Goal: Task Accomplishment & Management: Manage account settings

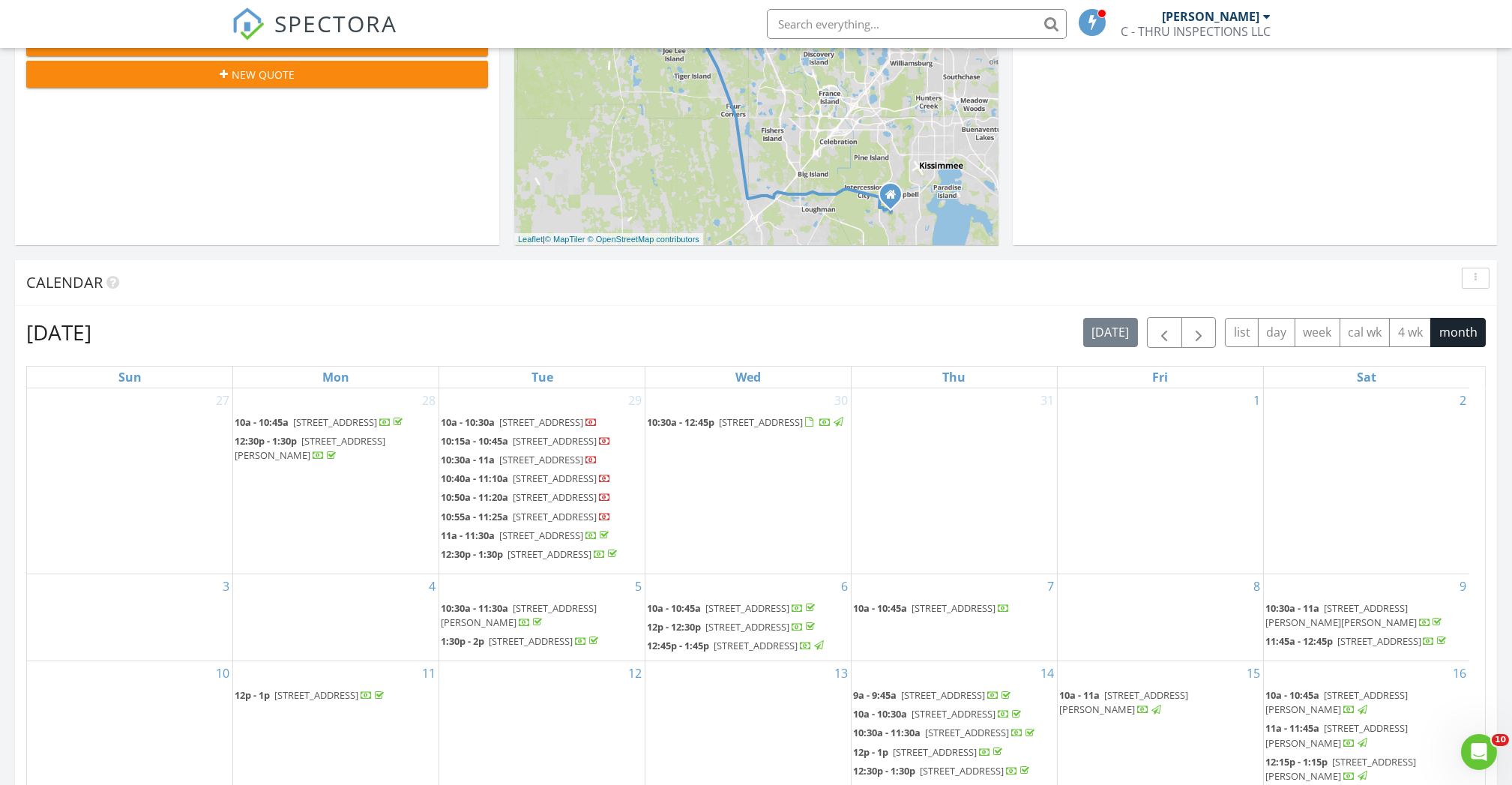
scroll to position [599, 0]
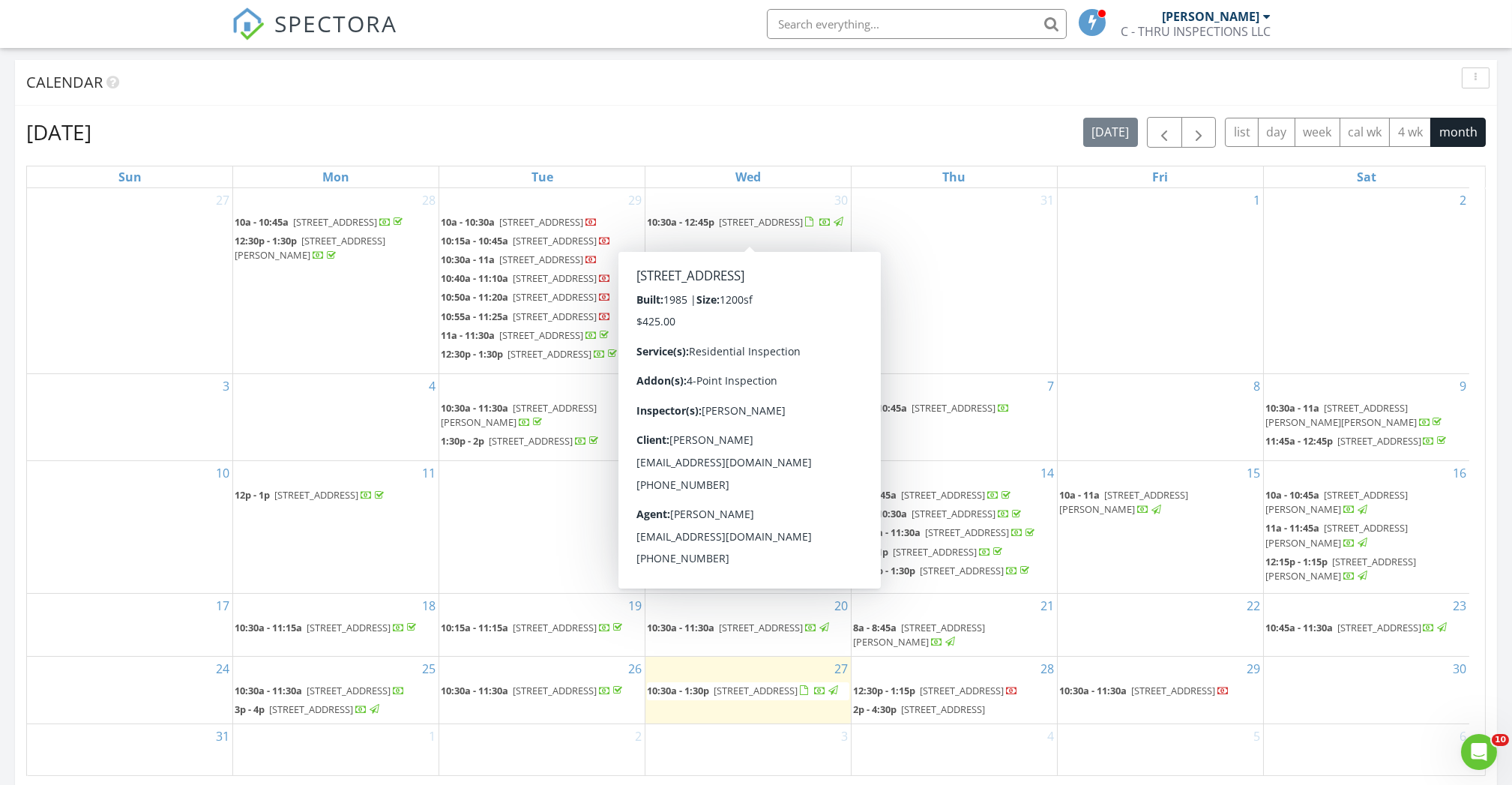
click at [738, 226] on span "2055 S Floral Ave 45, Bartow 33830" at bounding box center [761, 221] width 84 height 13
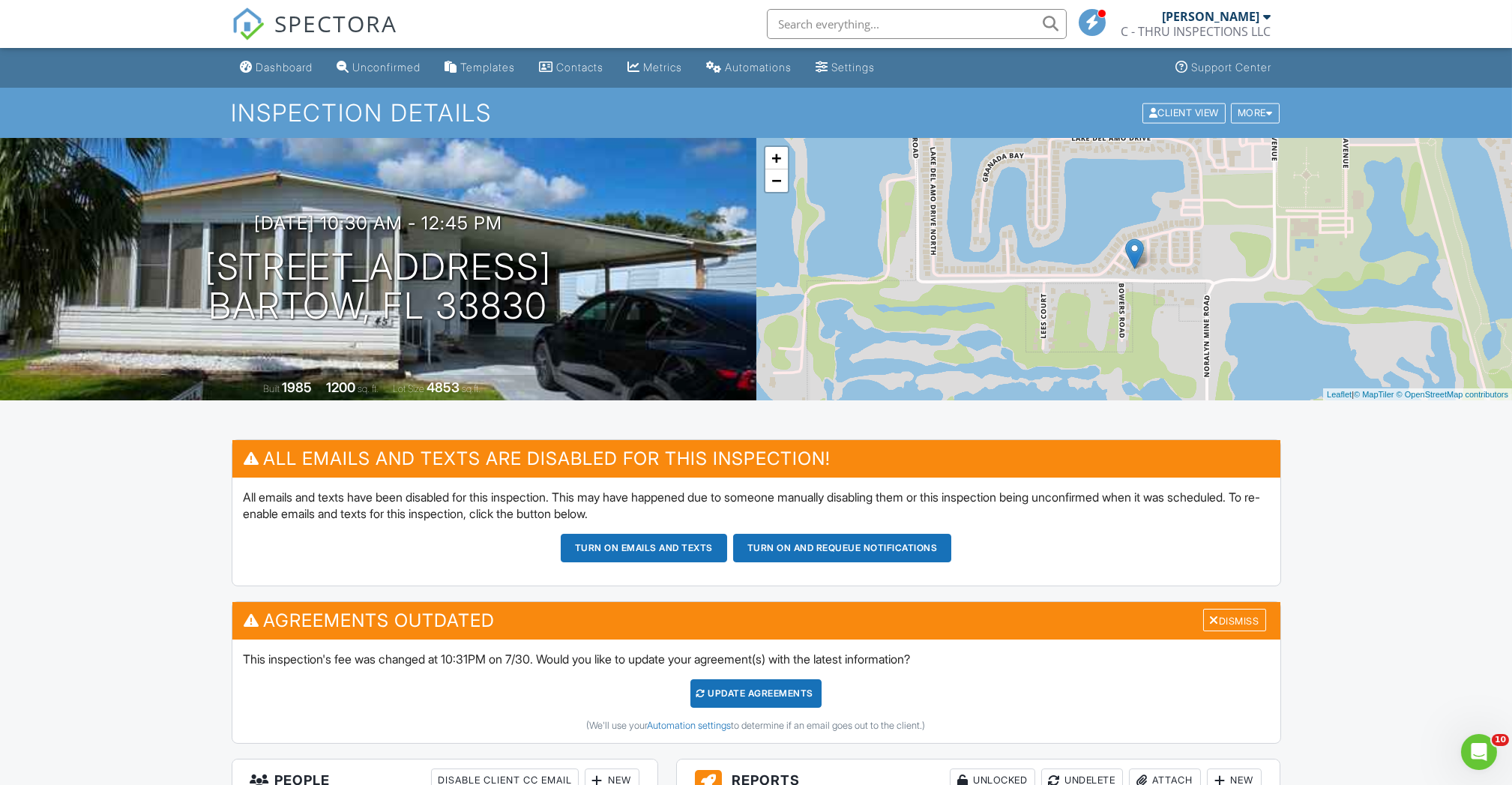
click at [304, 72] on div "Dashboard" at bounding box center [285, 67] width 57 height 13
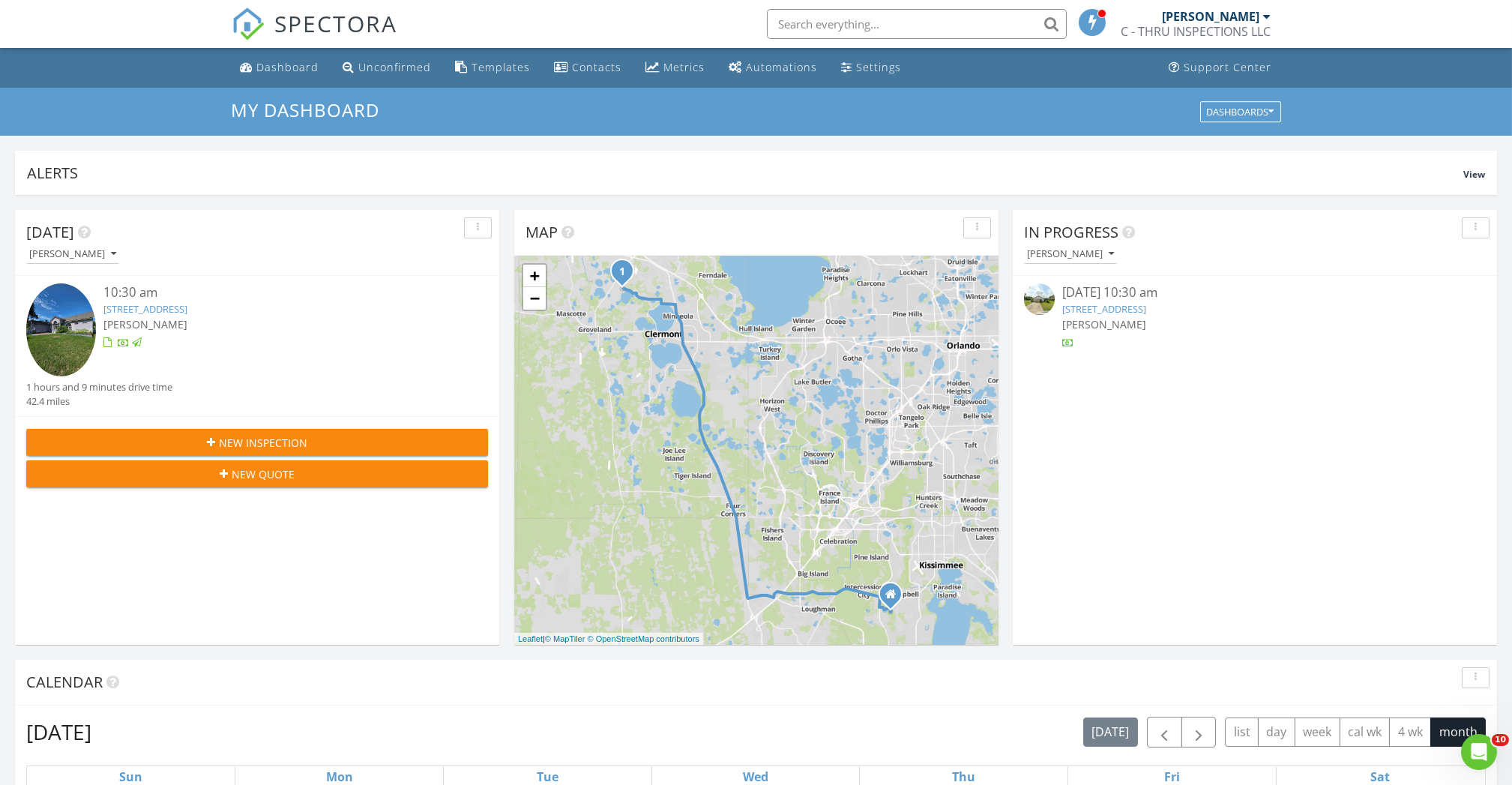
click at [187, 311] on link "17901 Coralwood Ln, Groveland, FL 34736" at bounding box center [145, 308] width 84 height 13
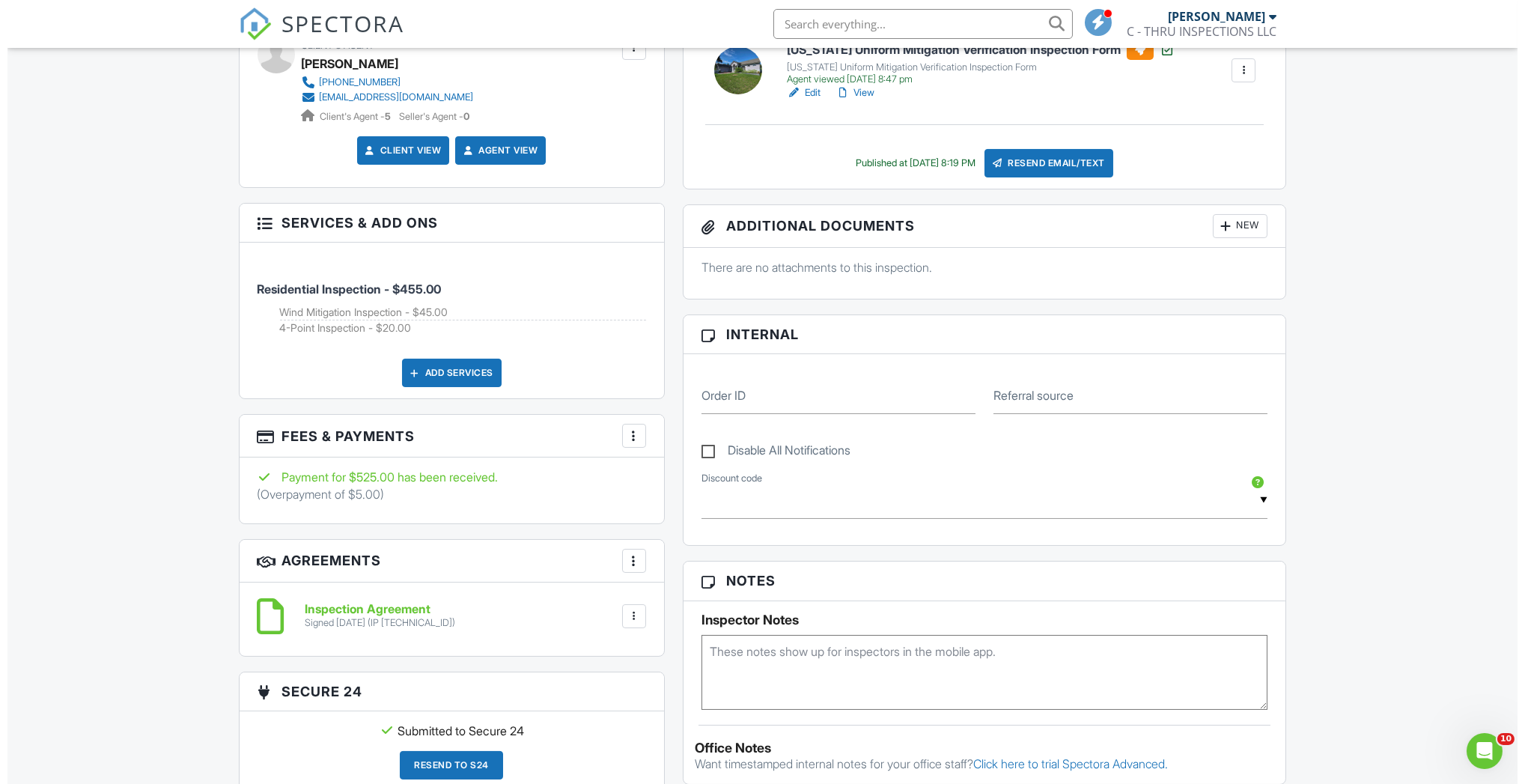
scroll to position [857, 0]
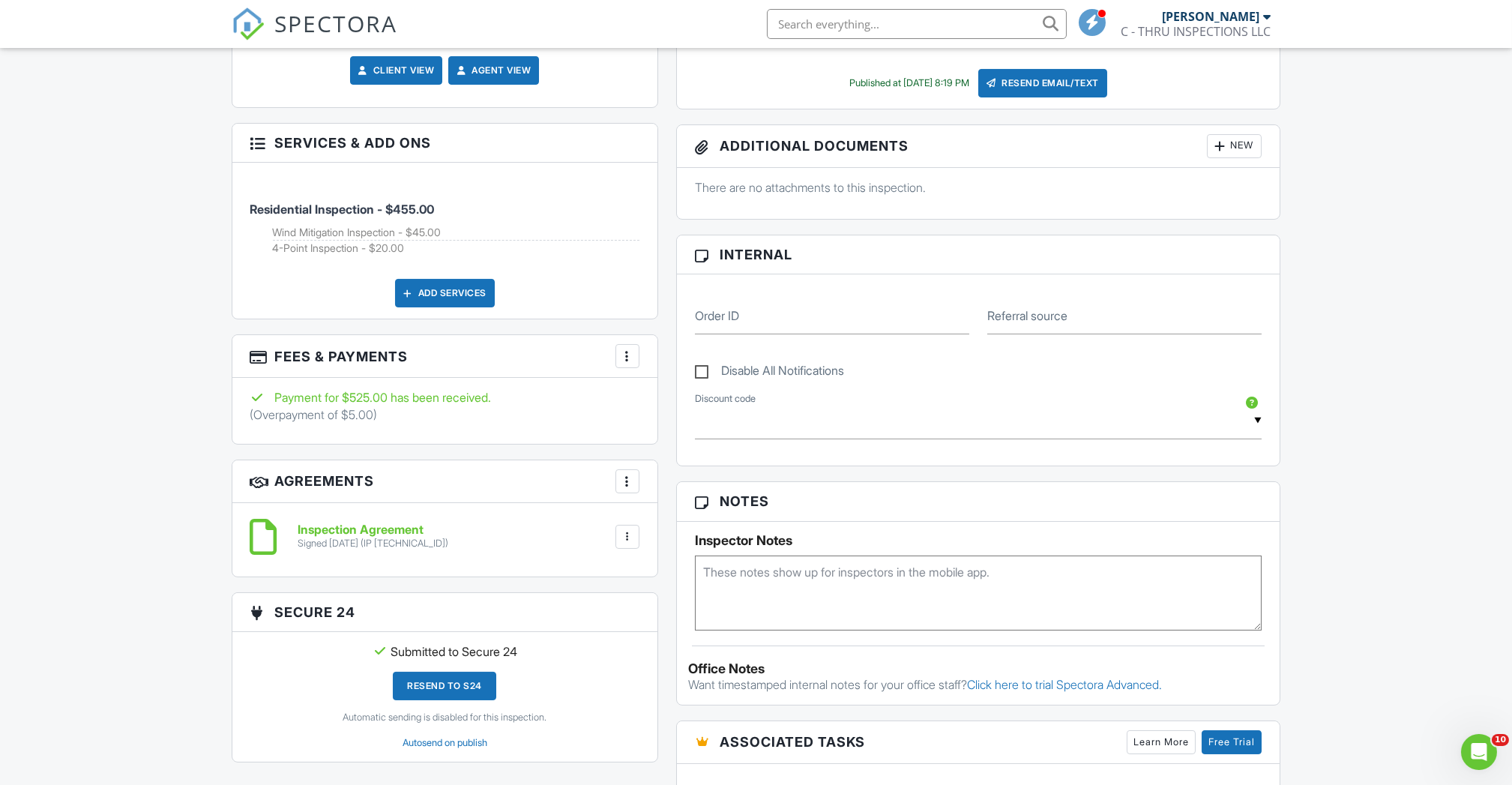
click at [625, 368] on div "More" at bounding box center [627, 356] width 24 height 24
click at [697, 416] on li "Edit Fees & Payments" at bounding box center [703, 402] width 157 height 38
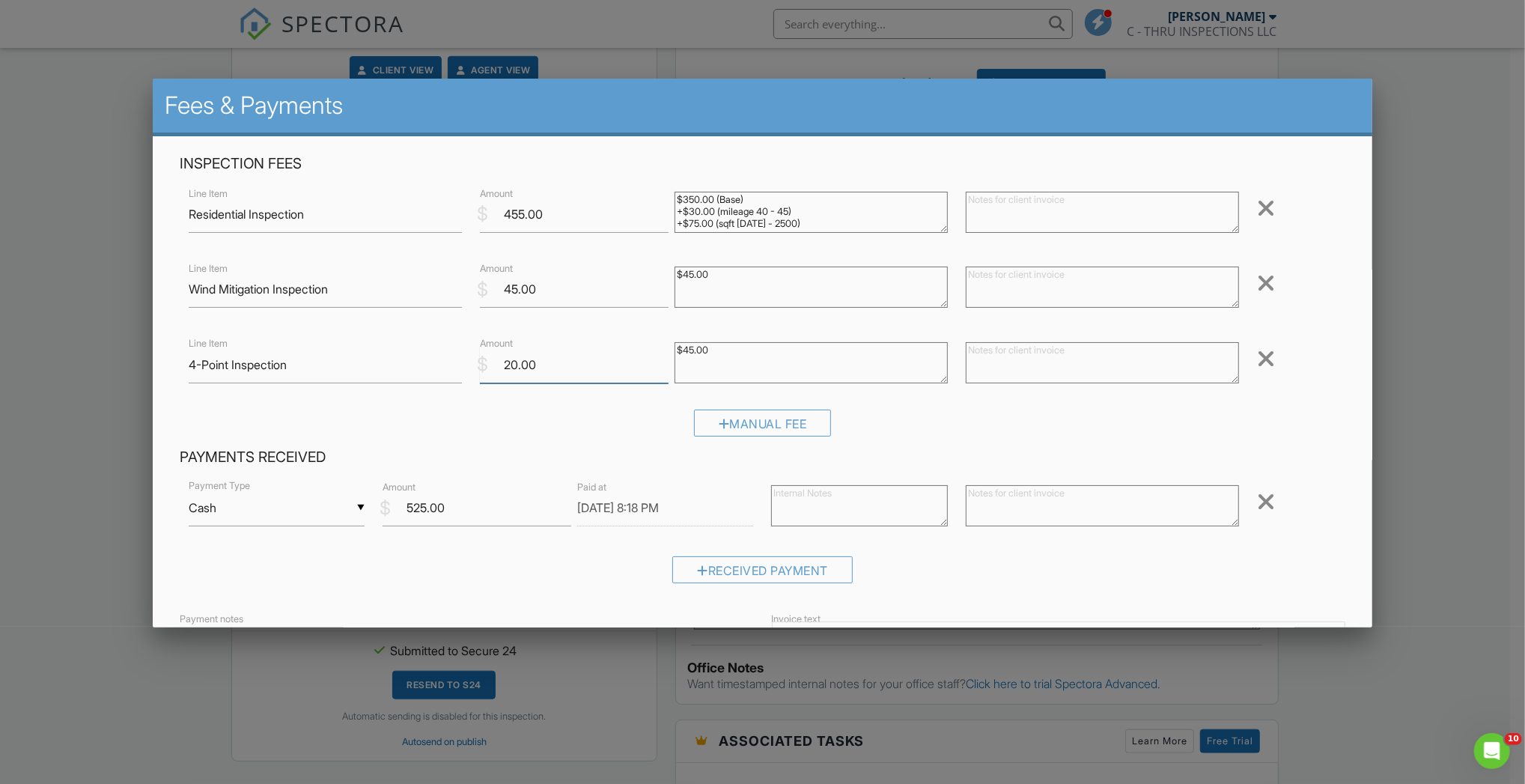
click at [510, 365] on input "20.00" at bounding box center [574, 365] width 189 height 37
click at [516, 366] on input "20.00" at bounding box center [574, 365] width 189 height 37
click at [511, 360] on input "20.00" at bounding box center [574, 365] width 189 height 37
type input "25.00"
click at [1109, 416] on div "Manual Fee" at bounding box center [763, 428] width 1166 height 38
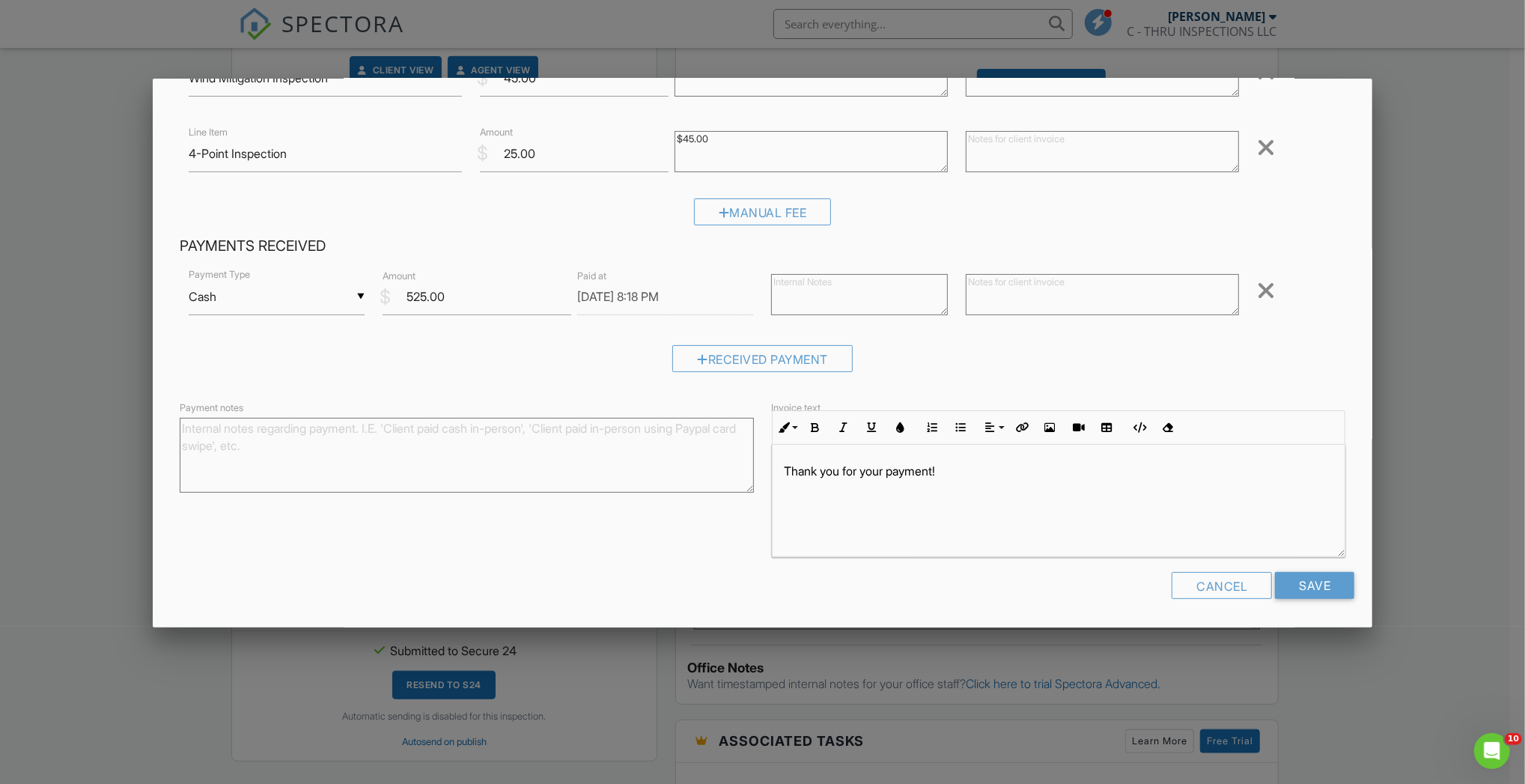
scroll to position [1, 0]
click at [1303, 597] on input "Save" at bounding box center [1314, 585] width 79 height 27
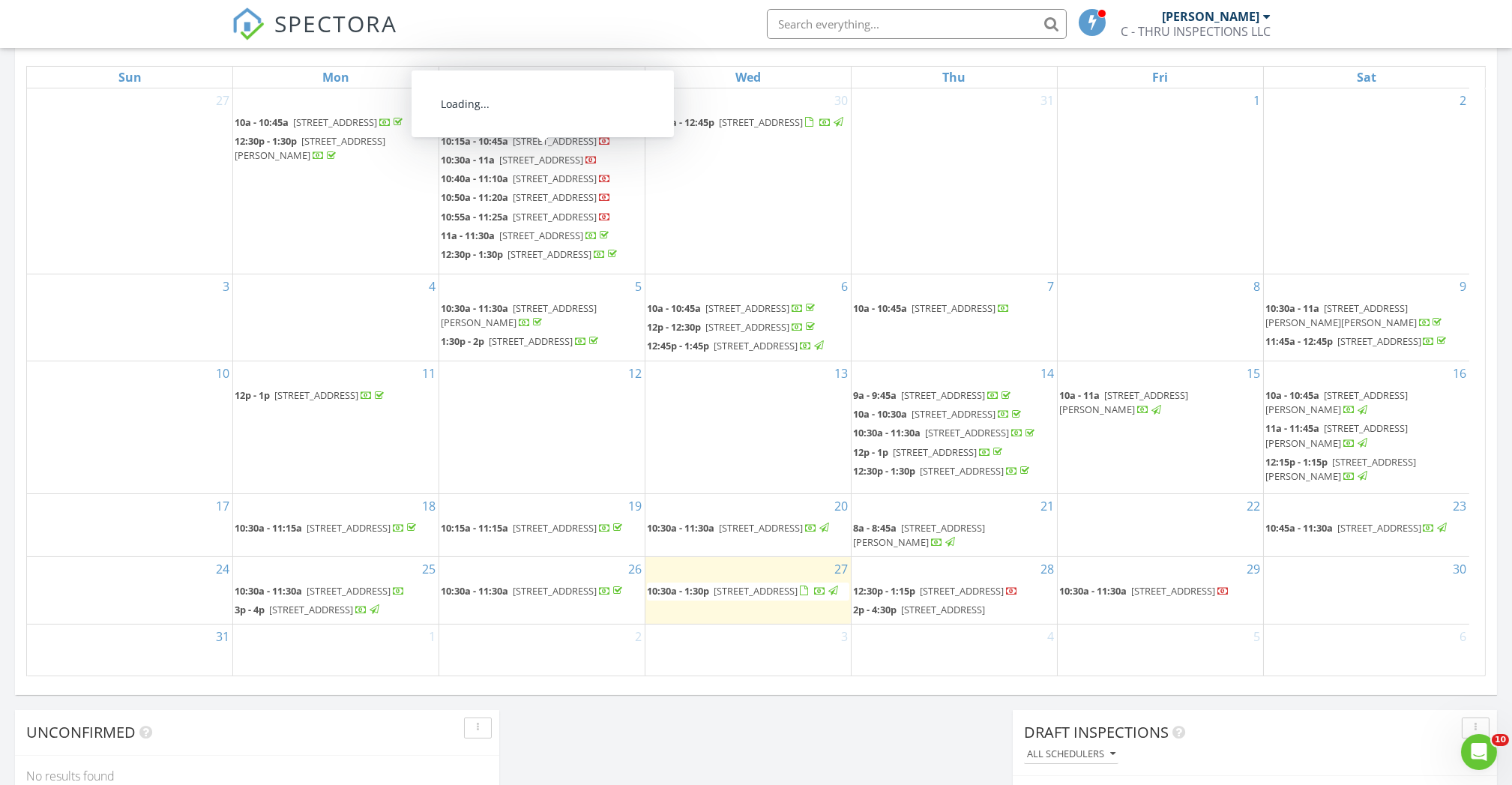
scroll to position [226, 0]
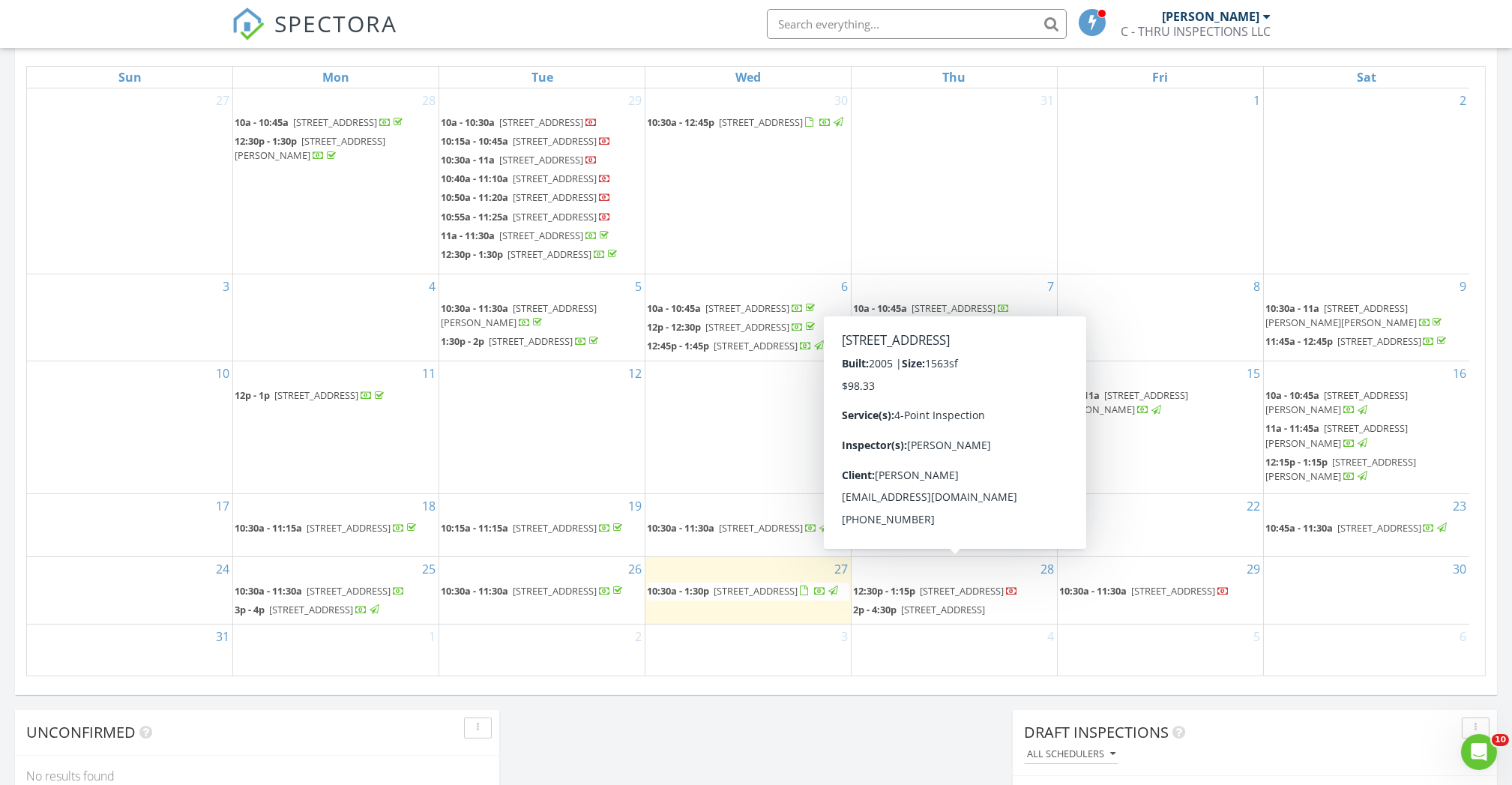
click at [931, 584] on span "215 Dogfish Ln, Poinciana 34759" at bounding box center [961, 590] width 84 height 13
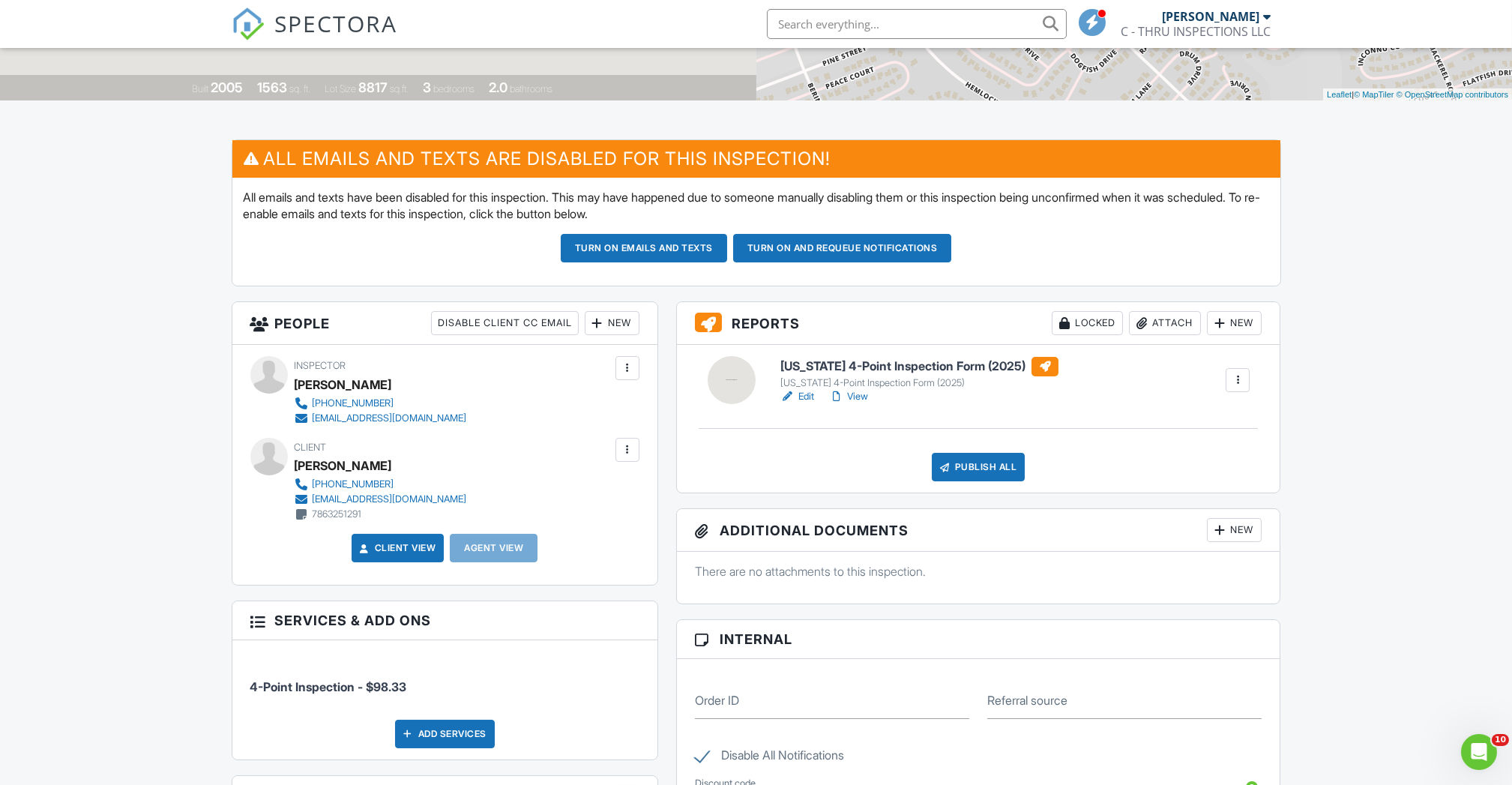
click at [802, 395] on link "Edit" at bounding box center [797, 396] width 34 height 15
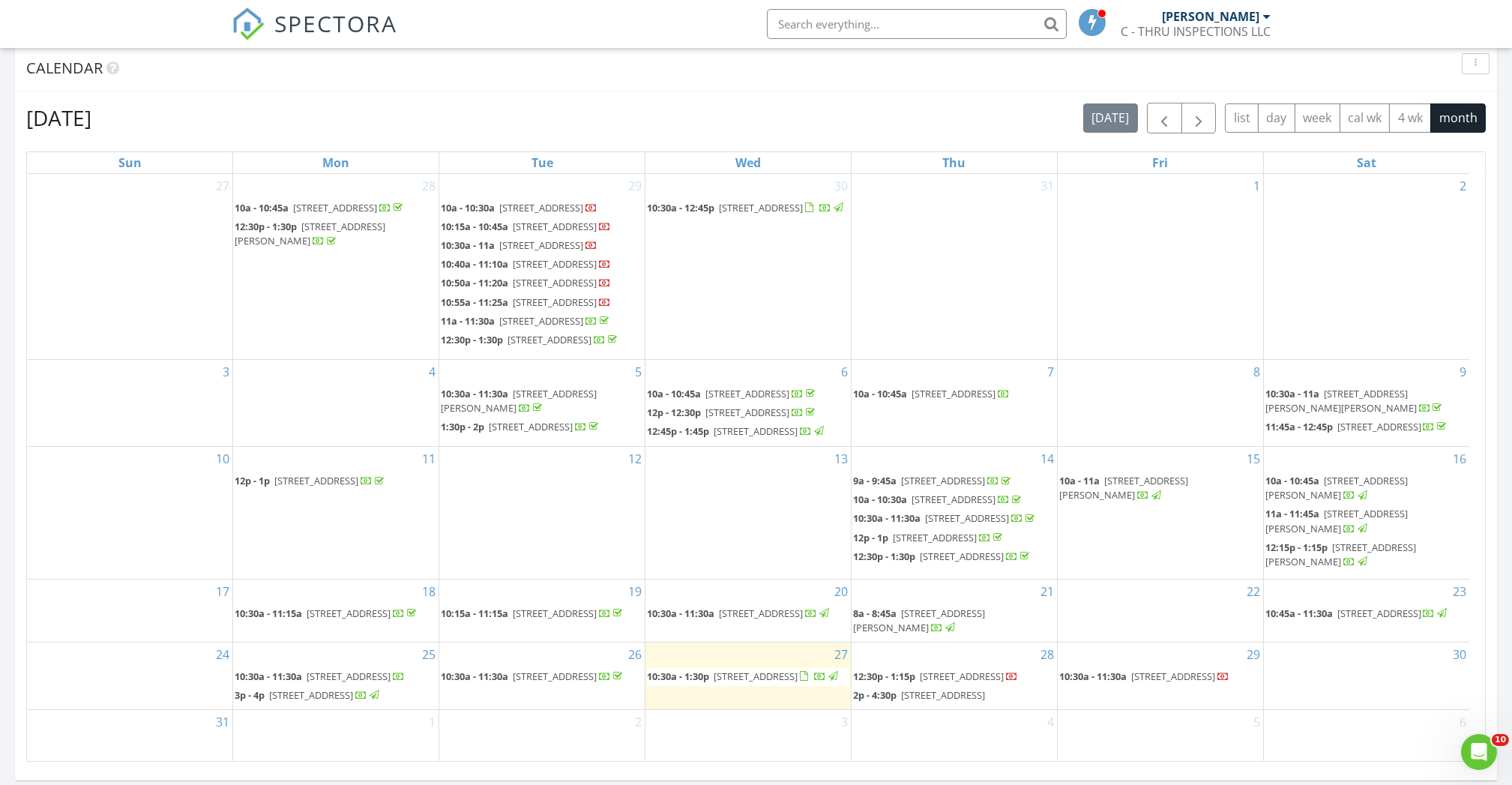
scroll to position [699, 0]
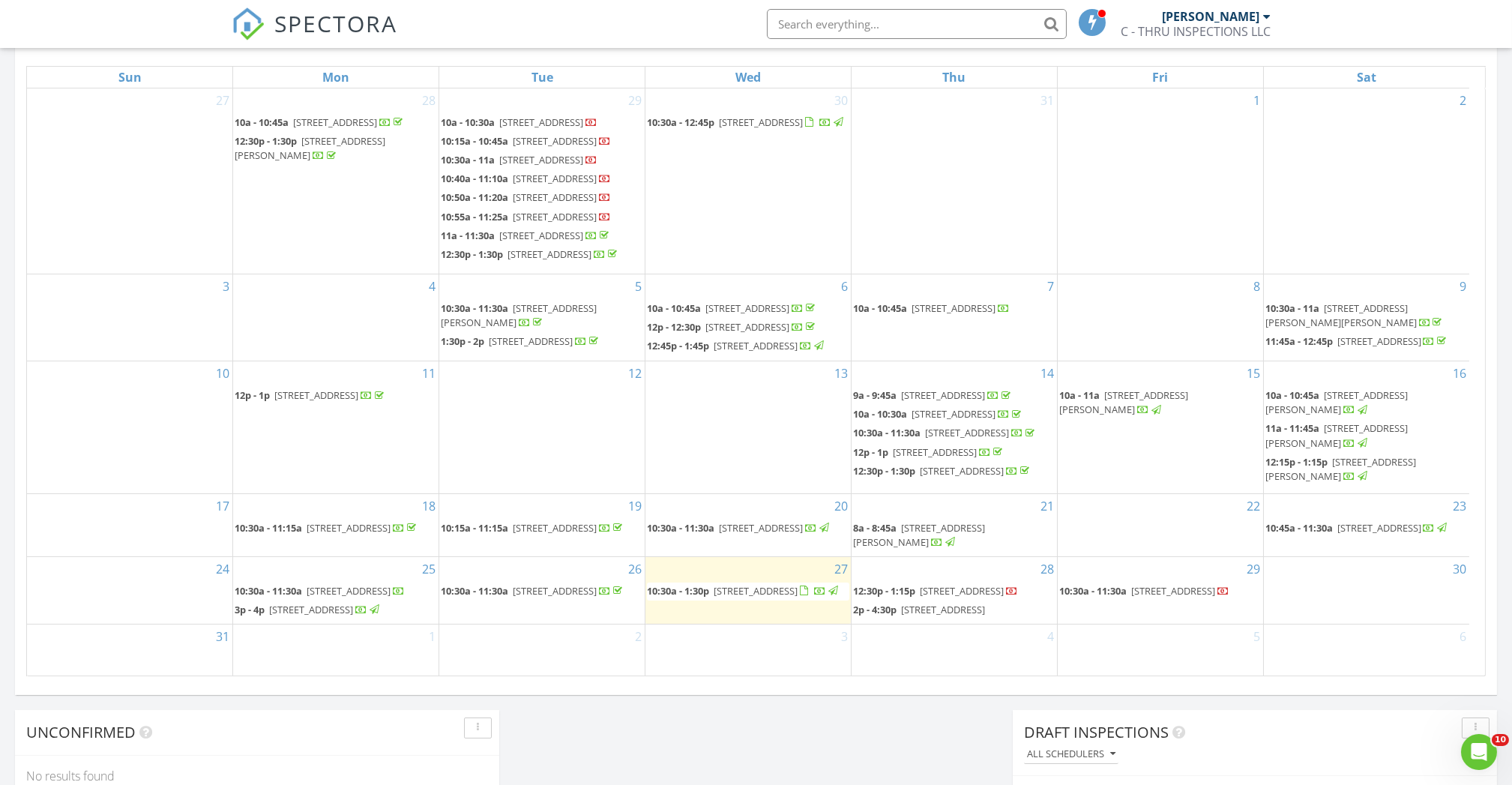
click at [954, 604] on span "2260 Cascades Blvd 108, Kissimmee 34741" at bounding box center [942, 609] width 84 height 13
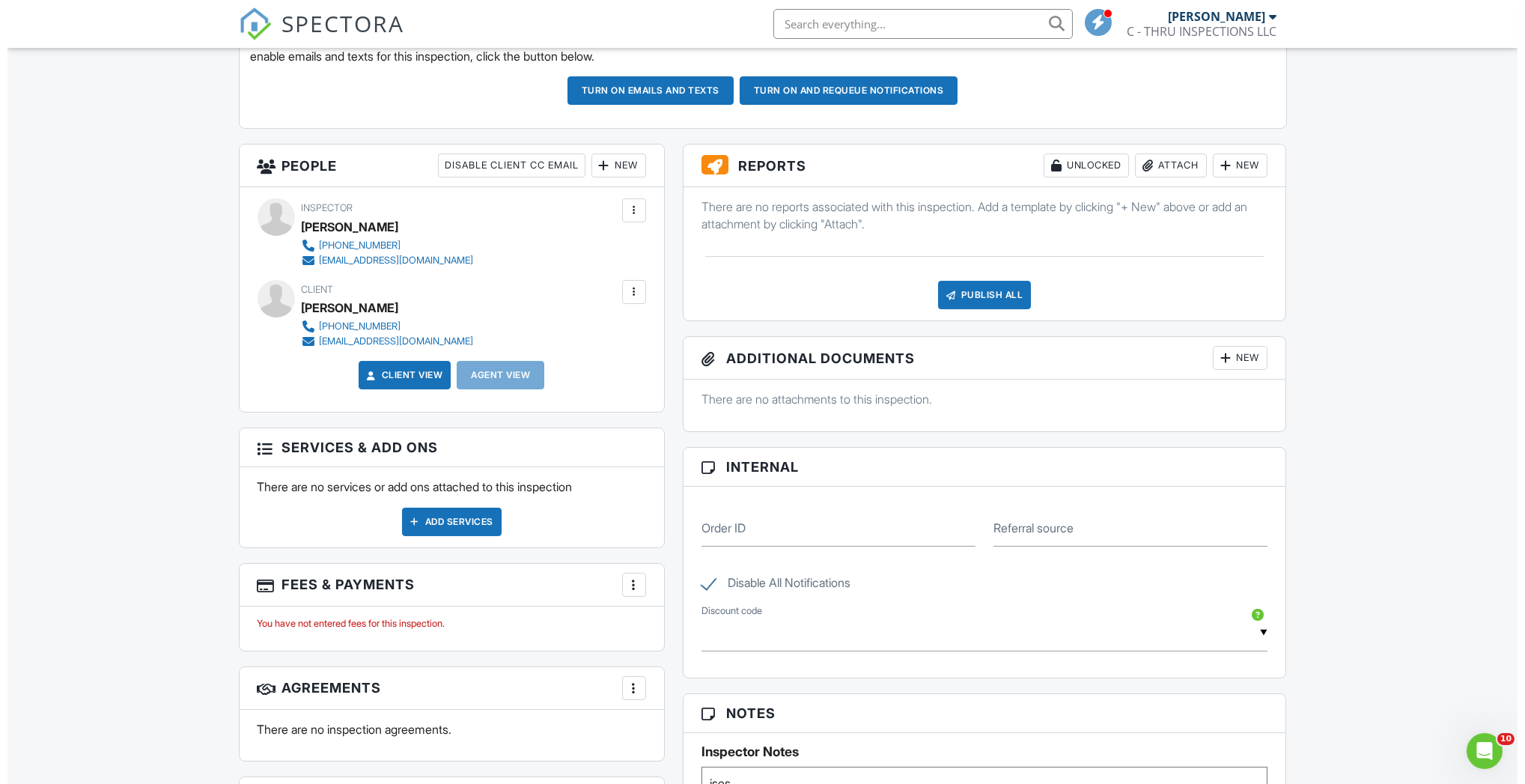
scroll to position [557, 0]
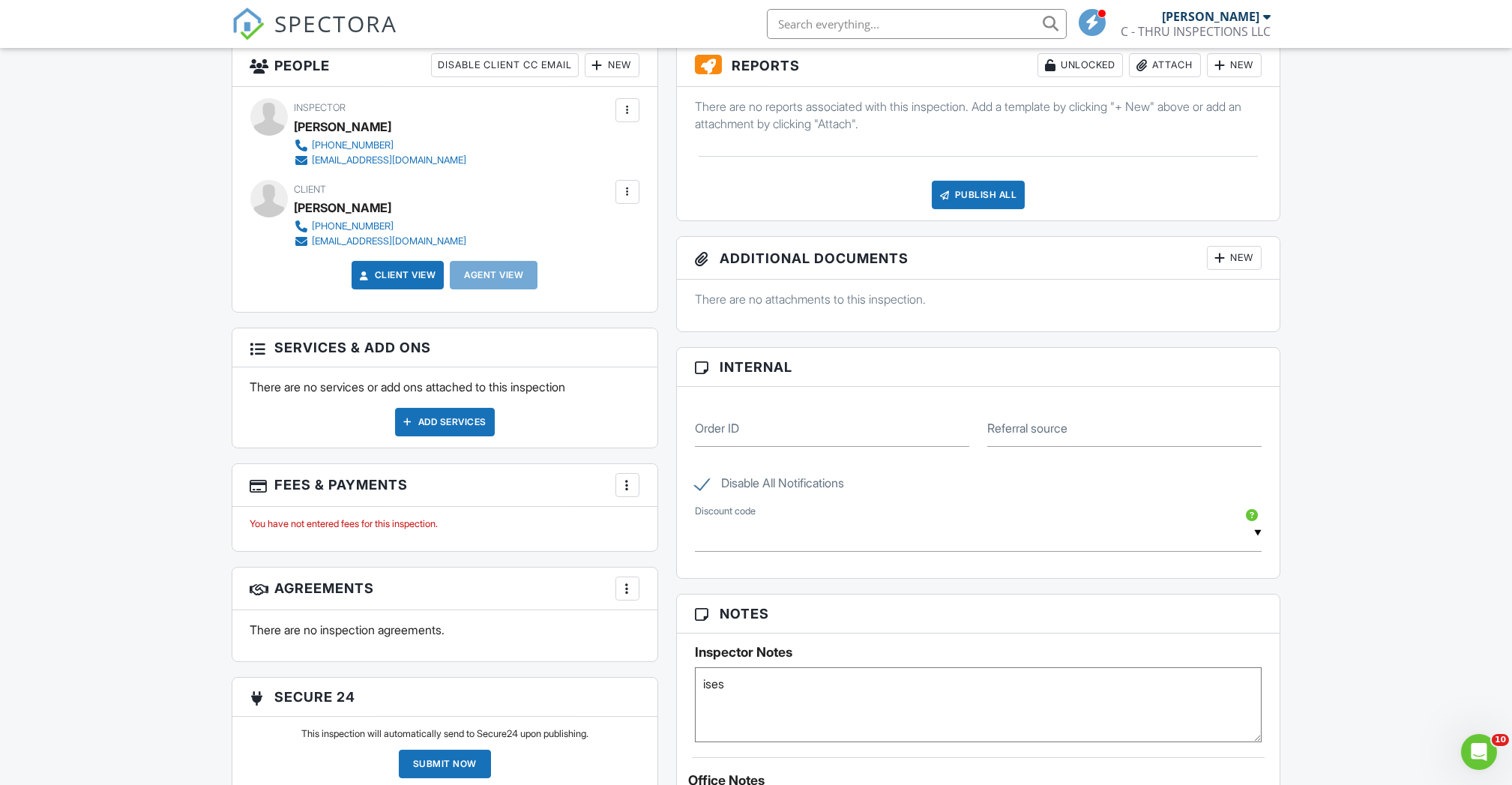
click at [458, 423] on div "Add Services" at bounding box center [444, 422] width 100 height 28
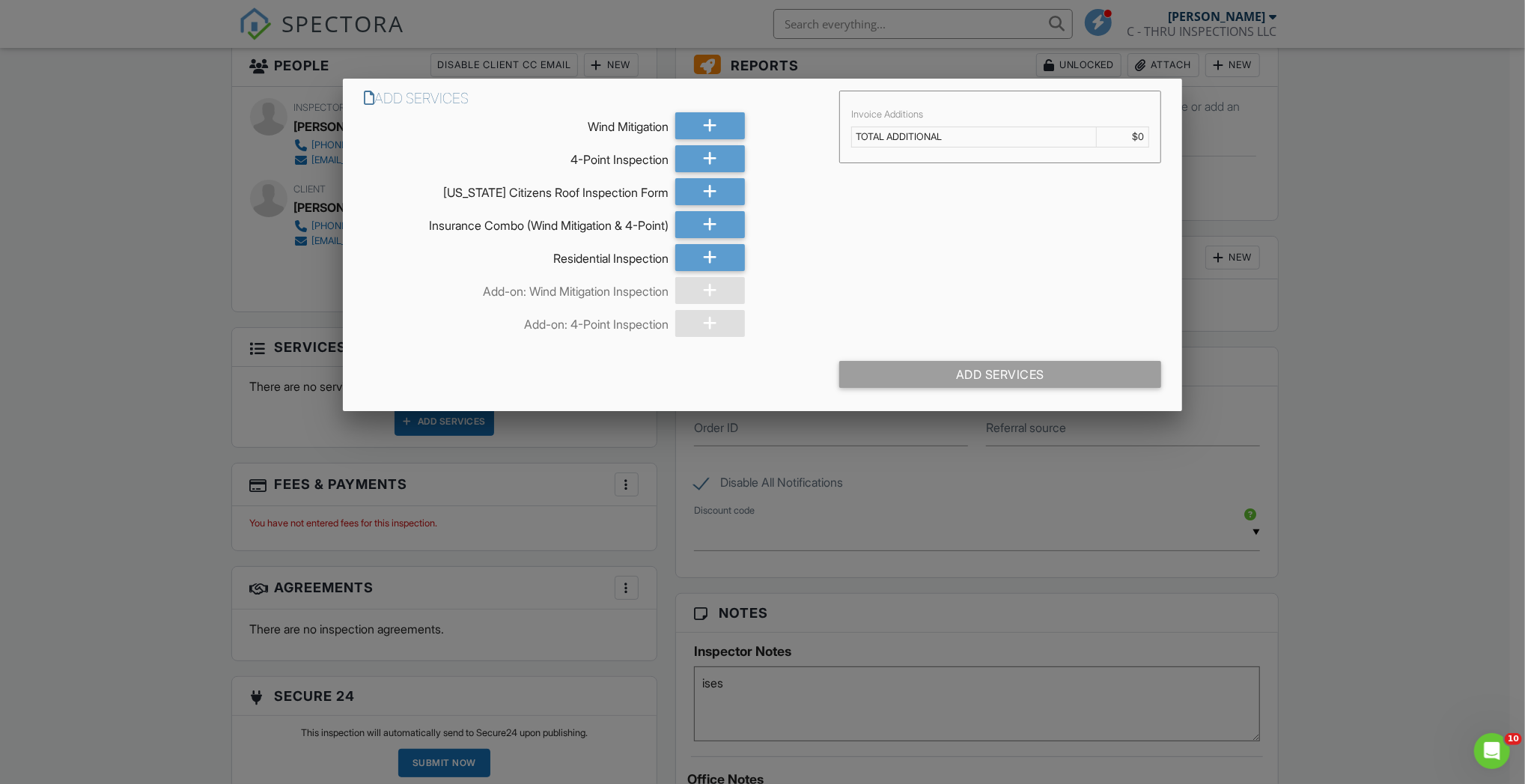
click at [717, 167] on div at bounding box center [710, 159] width 71 height 27
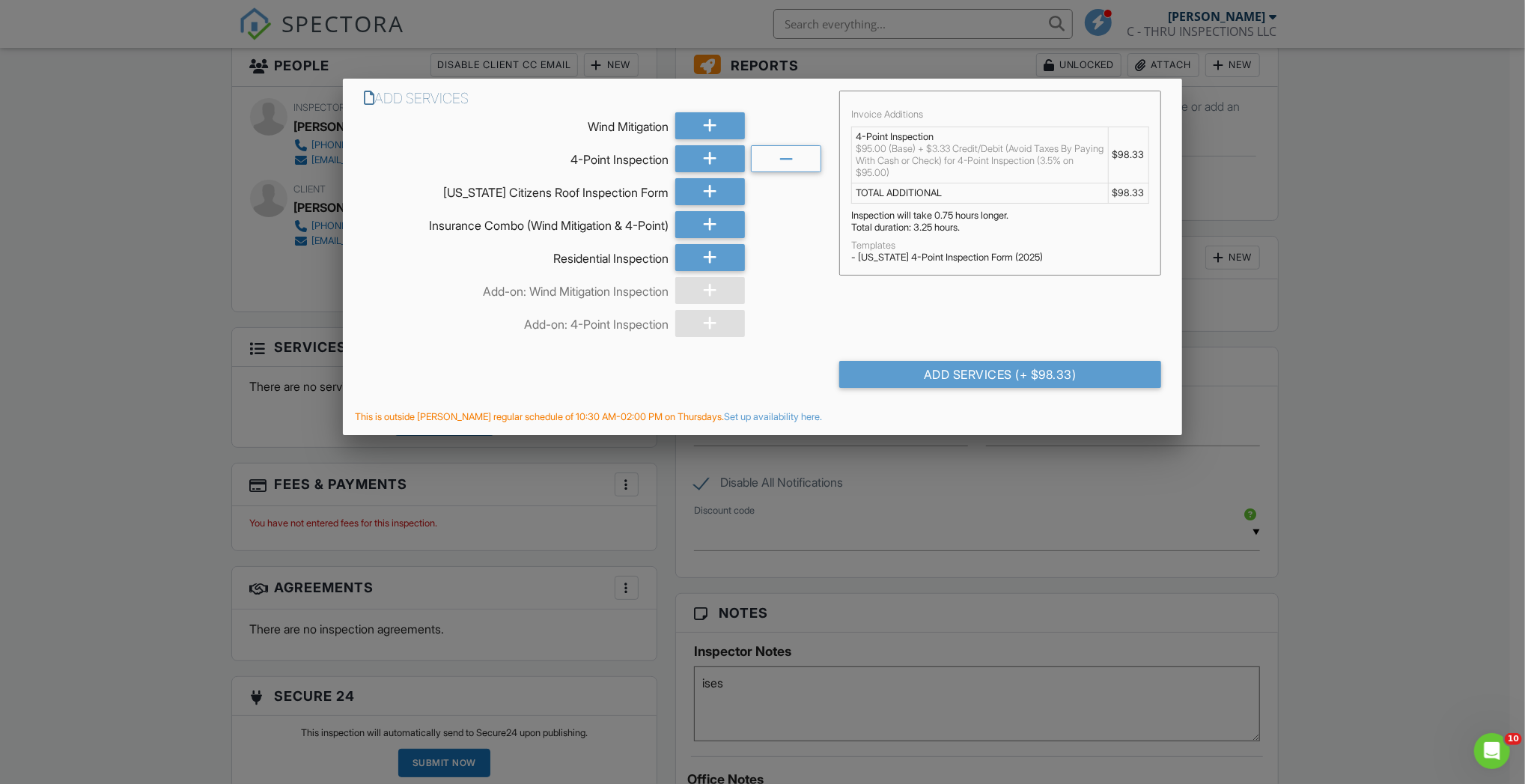
click at [1031, 379] on div "Add Services (+ $98.33)" at bounding box center [999, 374] width 321 height 27
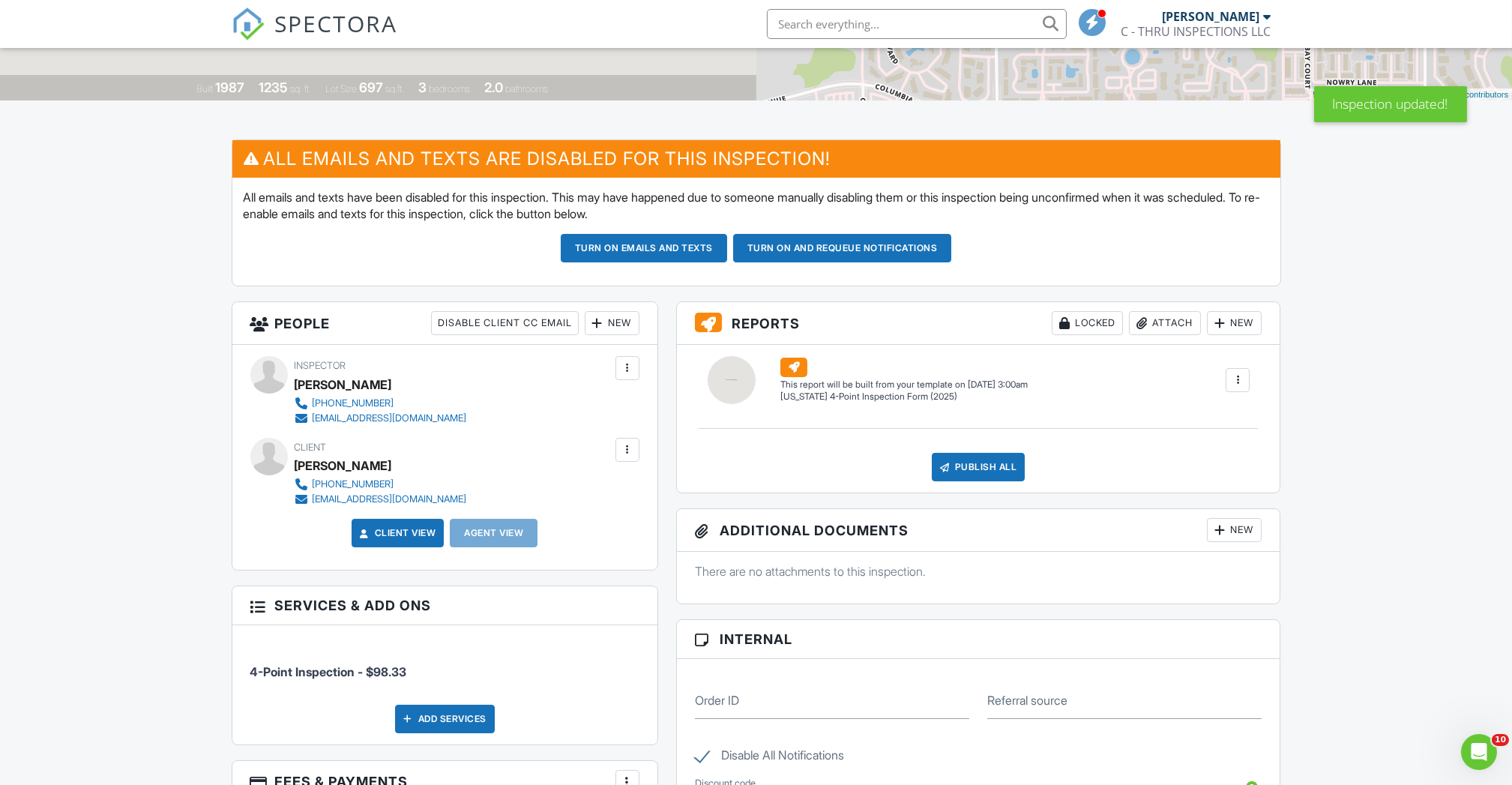
click at [1236, 373] on div at bounding box center [1237, 380] width 15 height 15
click at [1216, 418] on div "Build Now" at bounding box center [1207, 422] width 72 height 18
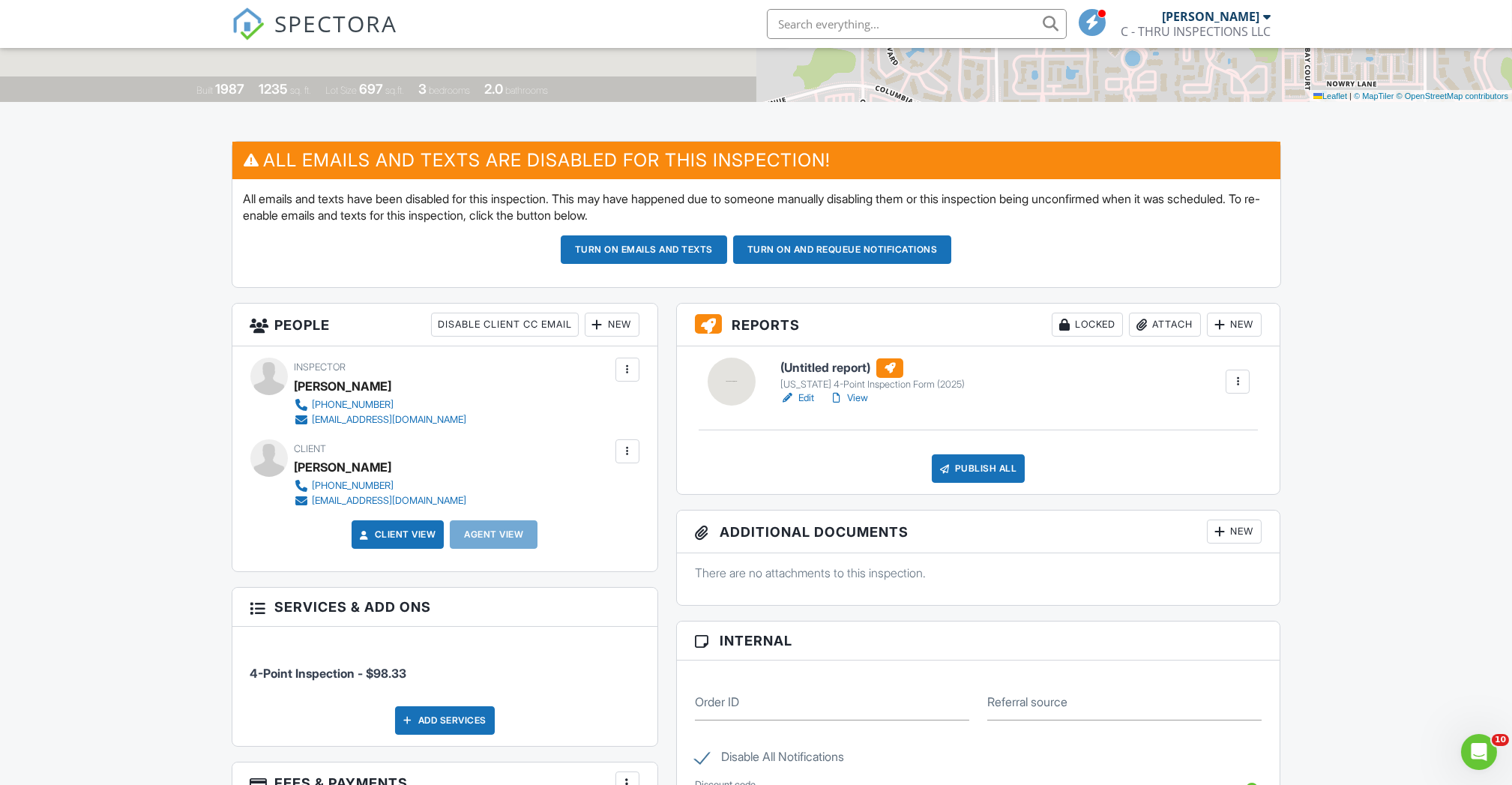
scroll to position [300, 0]
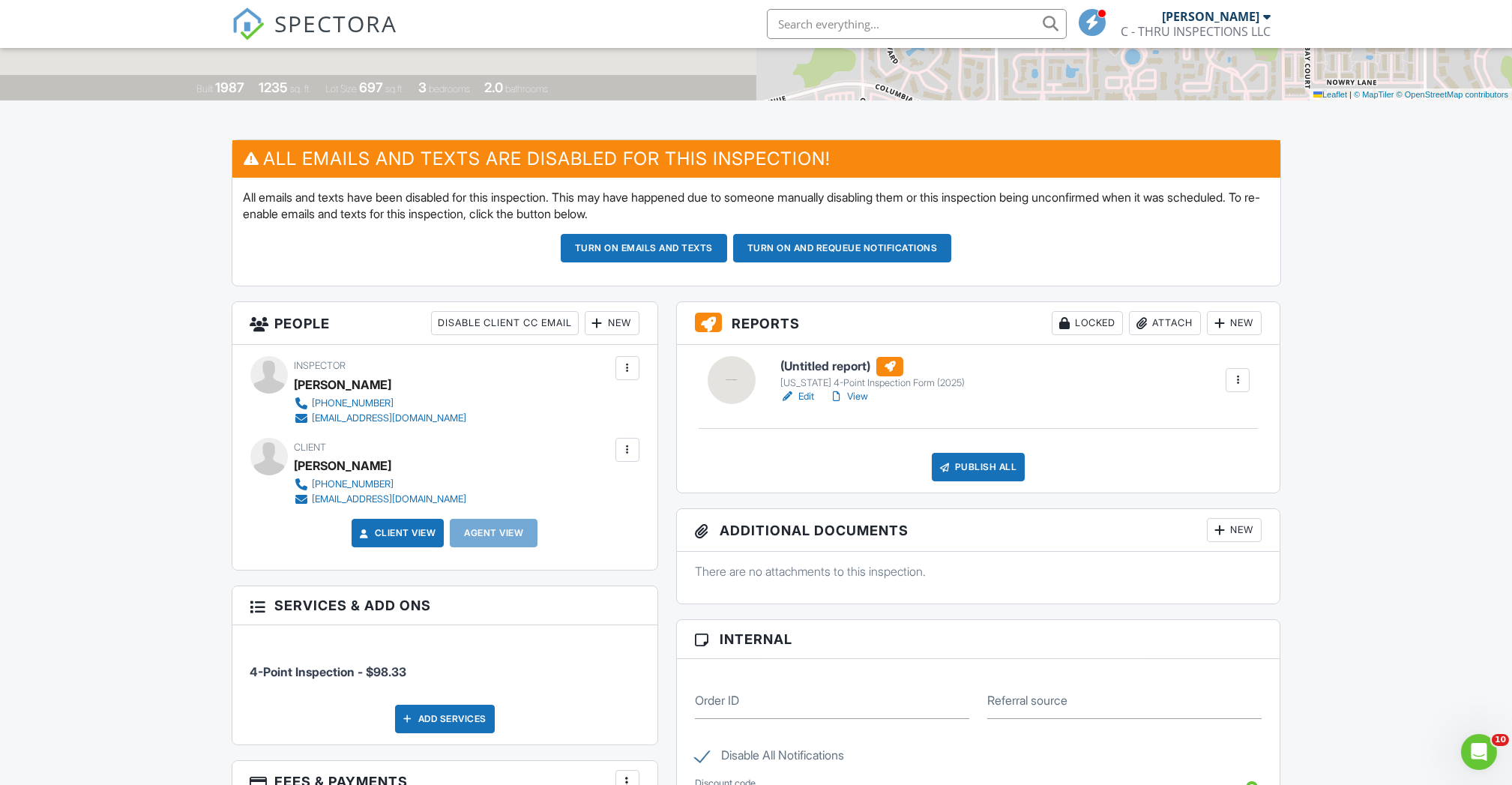
click at [798, 396] on link "Edit" at bounding box center [797, 396] width 34 height 15
